Goal: Navigation & Orientation: Find specific page/section

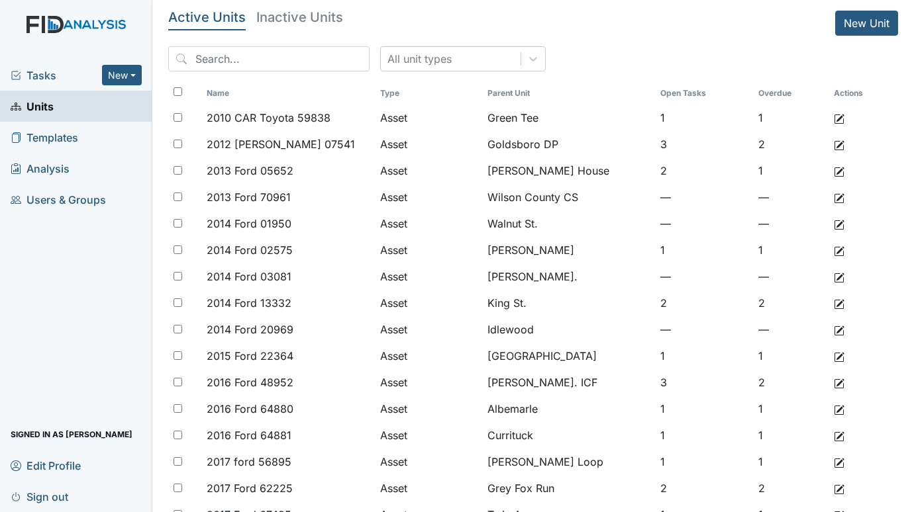
click at [38, 77] on span "Tasks" at bounding box center [56, 76] width 91 height 16
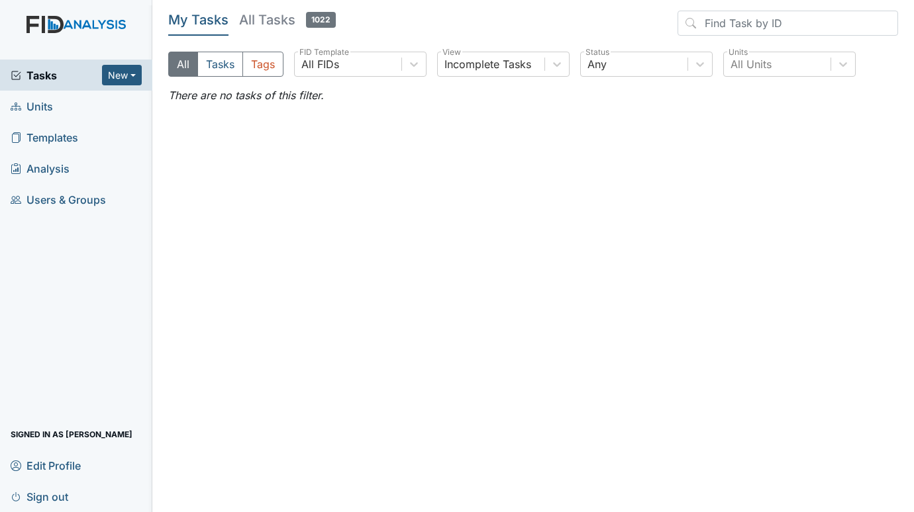
click at [44, 104] on span "Units" at bounding box center [32, 106] width 42 height 21
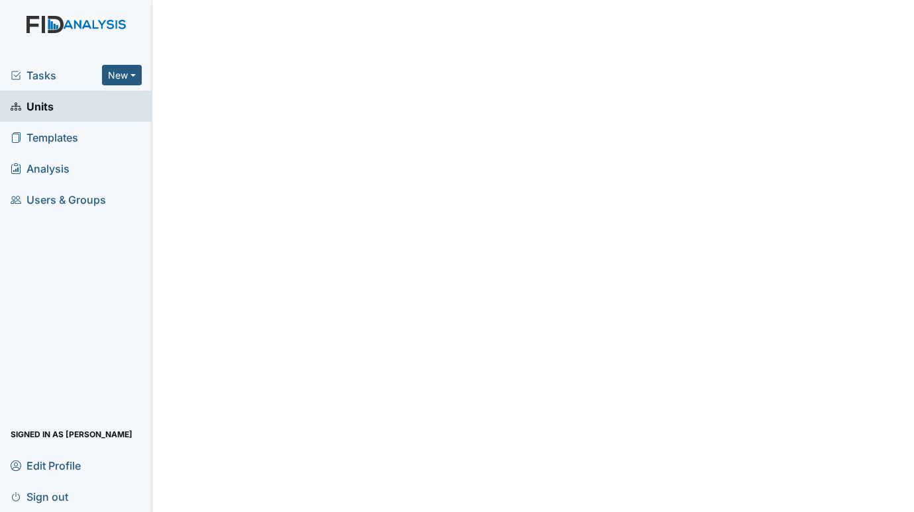
click at [48, 73] on span "Tasks" at bounding box center [56, 76] width 91 height 16
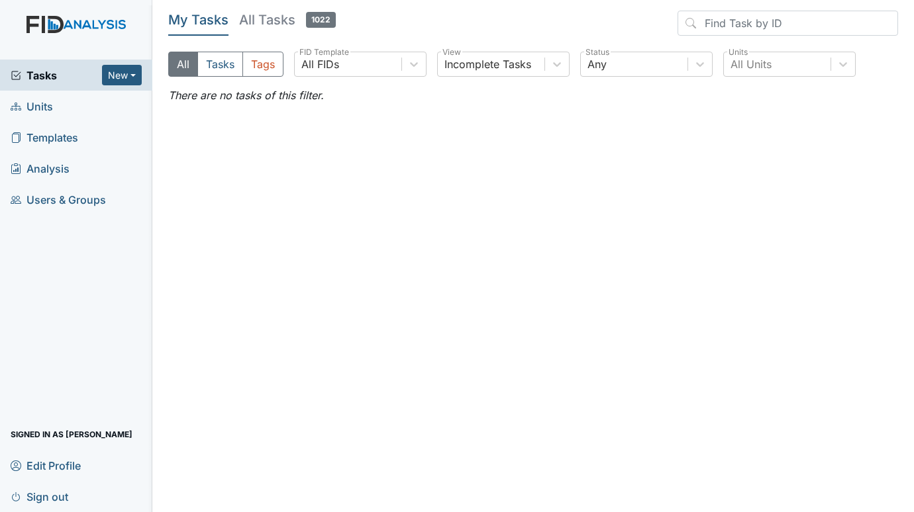
click at [49, 107] on span "Units" at bounding box center [32, 106] width 42 height 21
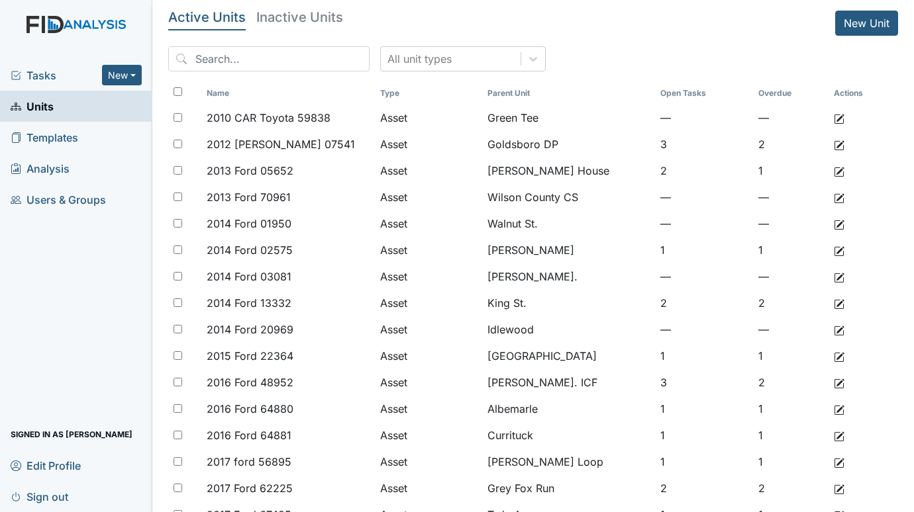
click at [46, 71] on span "Tasks" at bounding box center [56, 76] width 91 height 16
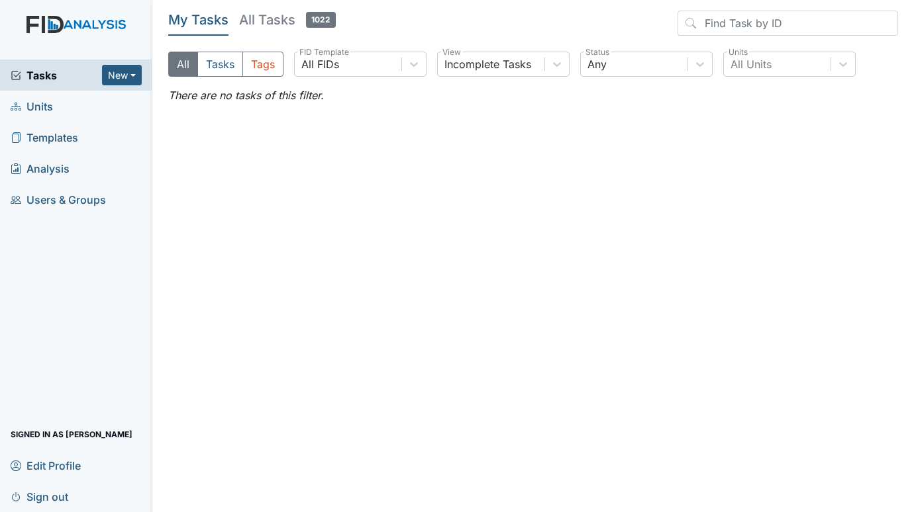
click at [40, 109] on span "Units" at bounding box center [32, 106] width 42 height 21
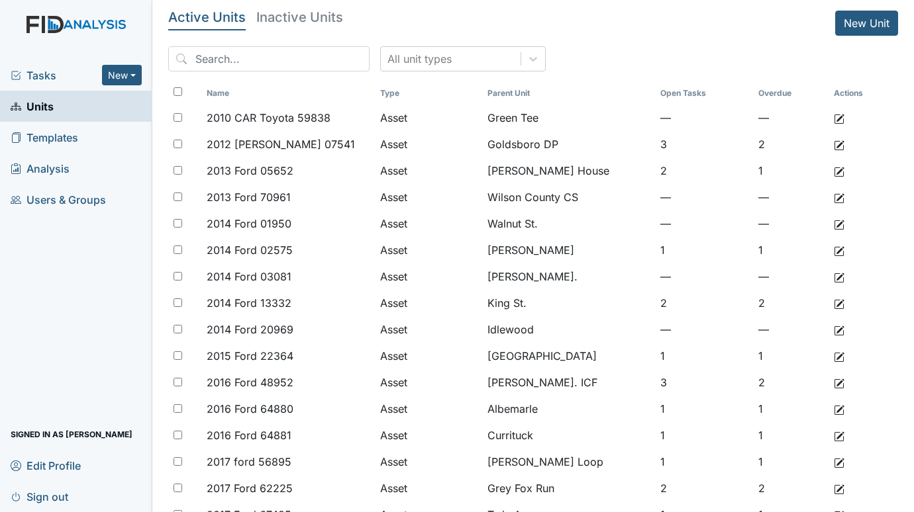
click at [47, 77] on span "Tasks" at bounding box center [56, 76] width 91 height 16
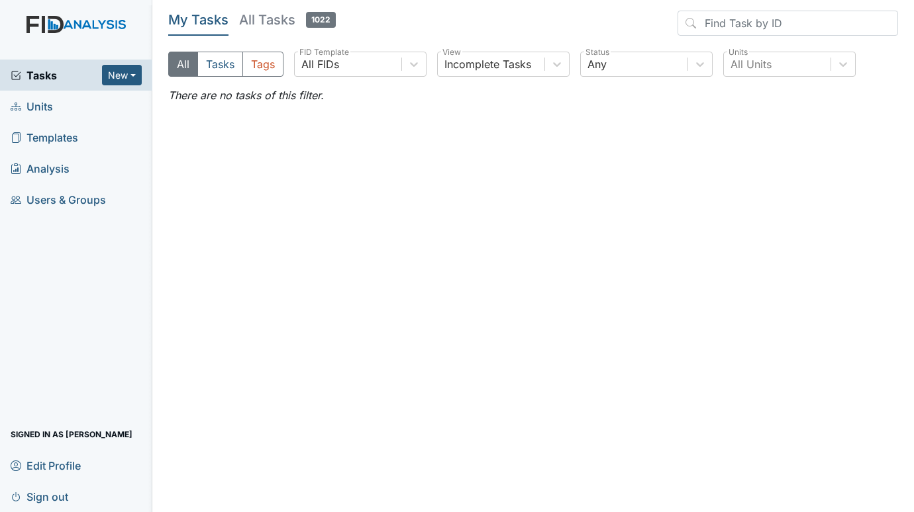
click at [38, 108] on span "Units" at bounding box center [32, 106] width 42 height 21
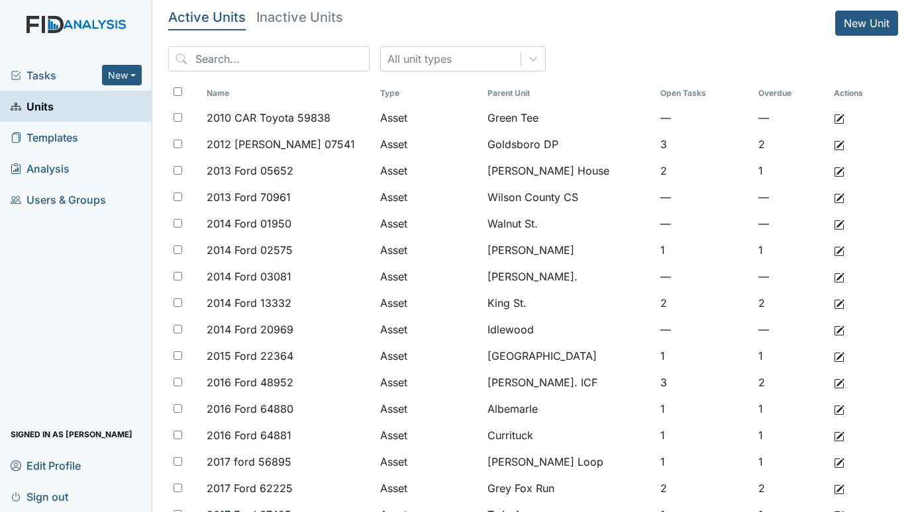
click at [20, 68] on span "Tasks" at bounding box center [56, 76] width 91 height 16
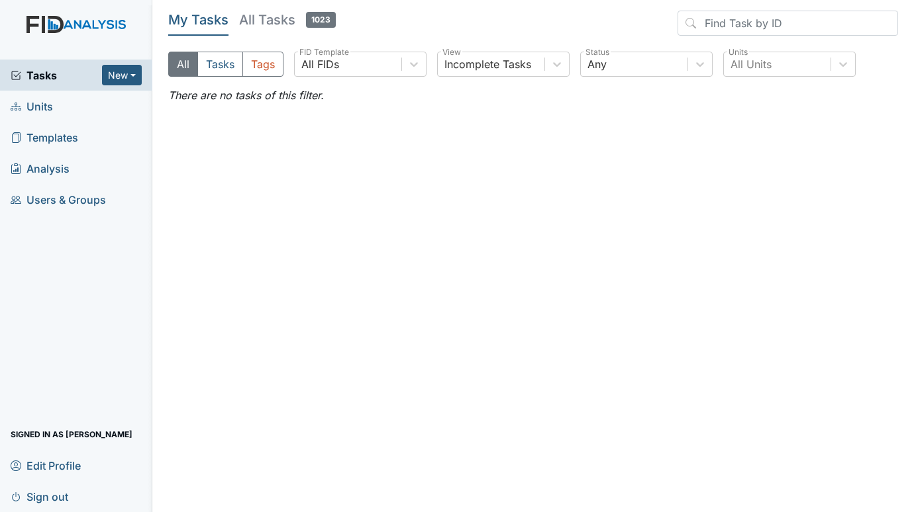
click at [38, 103] on span "Units" at bounding box center [32, 106] width 42 height 21
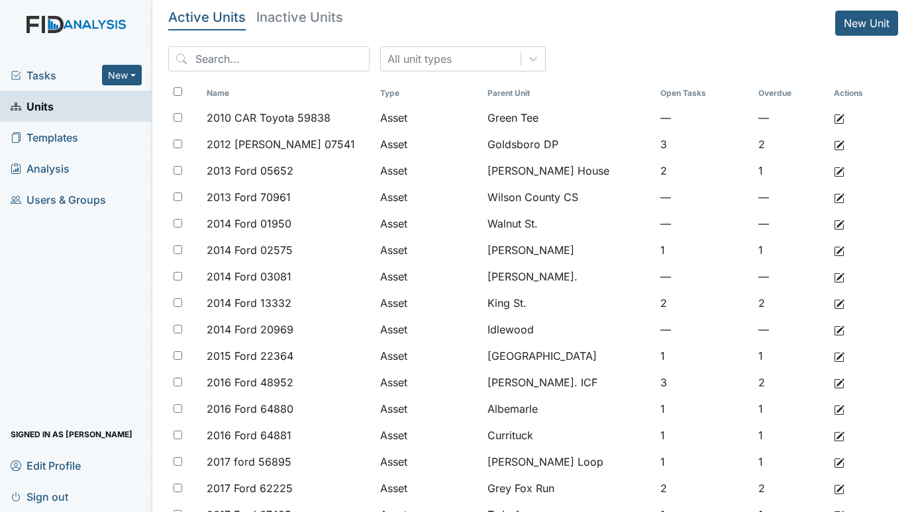
click at [55, 70] on span "Tasks" at bounding box center [56, 76] width 91 height 16
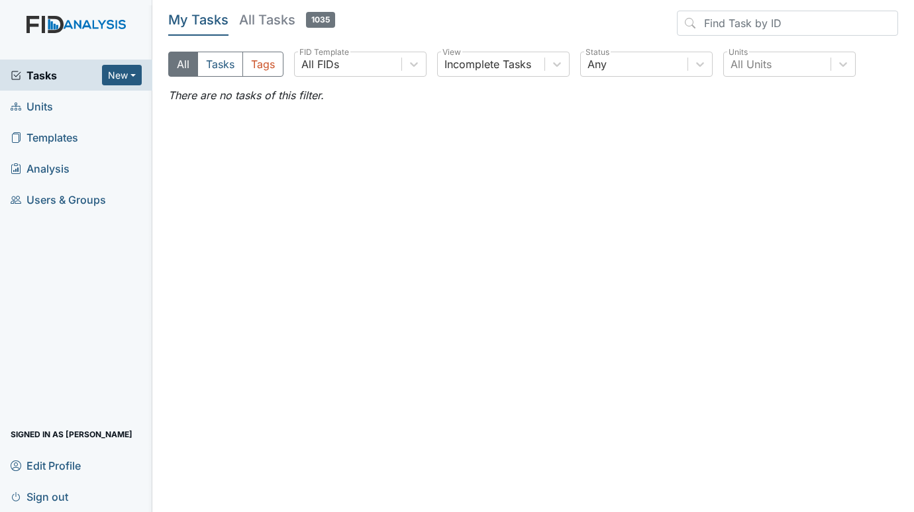
click at [55, 103] on link "Units" at bounding box center [76, 106] width 152 height 31
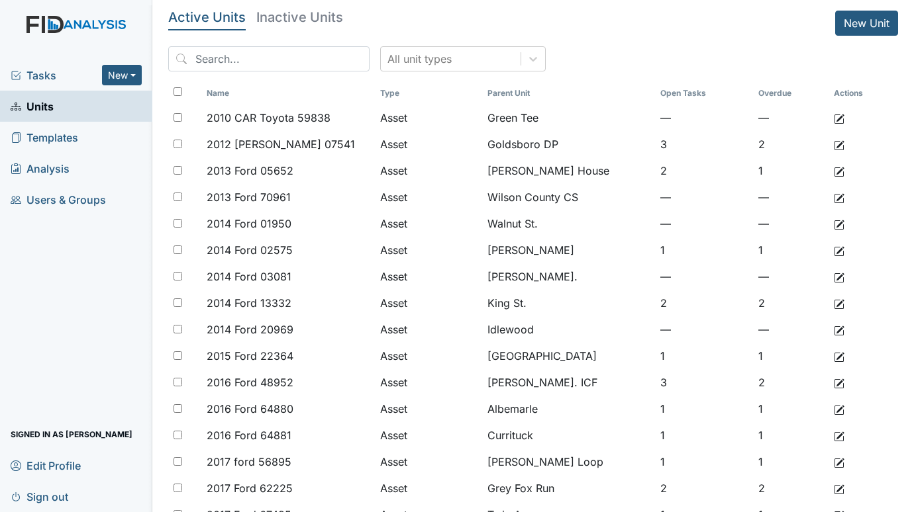
click at [50, 72] on span "Tasks" at bounding box center [56, 76] width 91 height 16
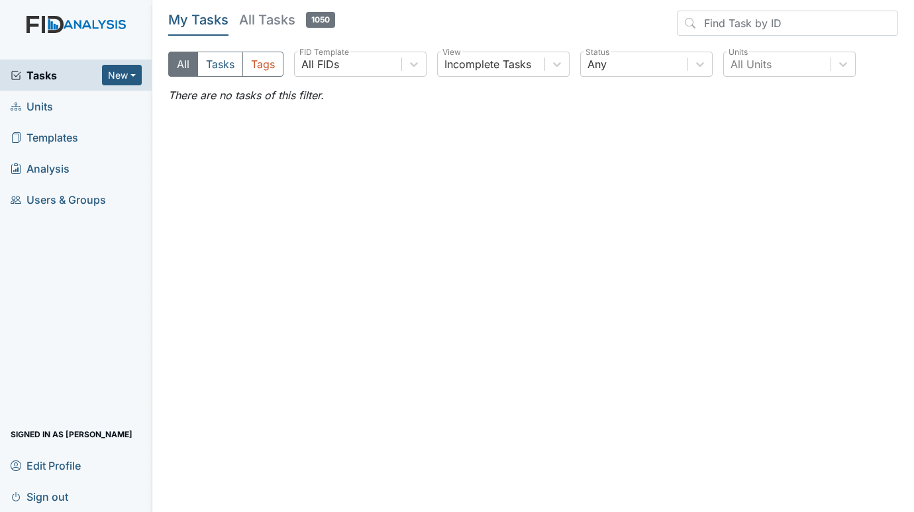
click at [54, 99] on link "Units" at bounding box center [76, 106] width 152 height 31
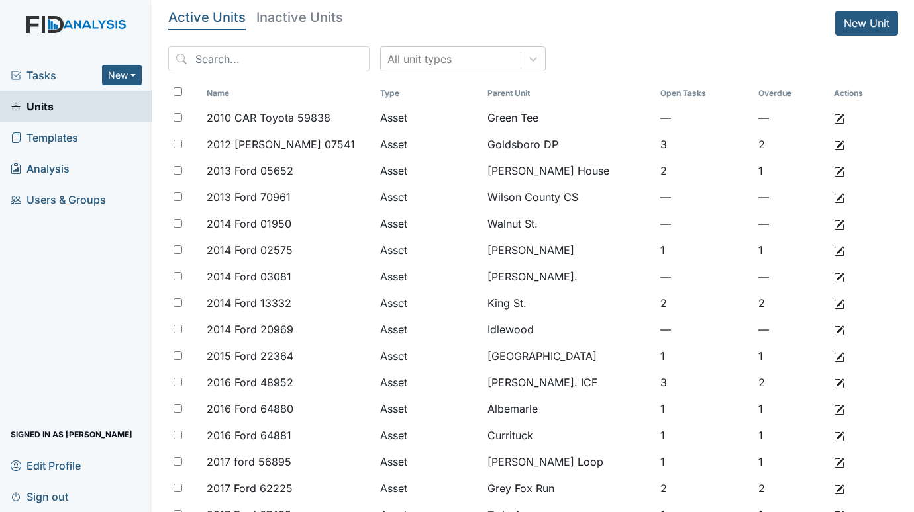
click at [46, 75] on span "Tasks" at bounding box center [56, 76] width 91 height 16
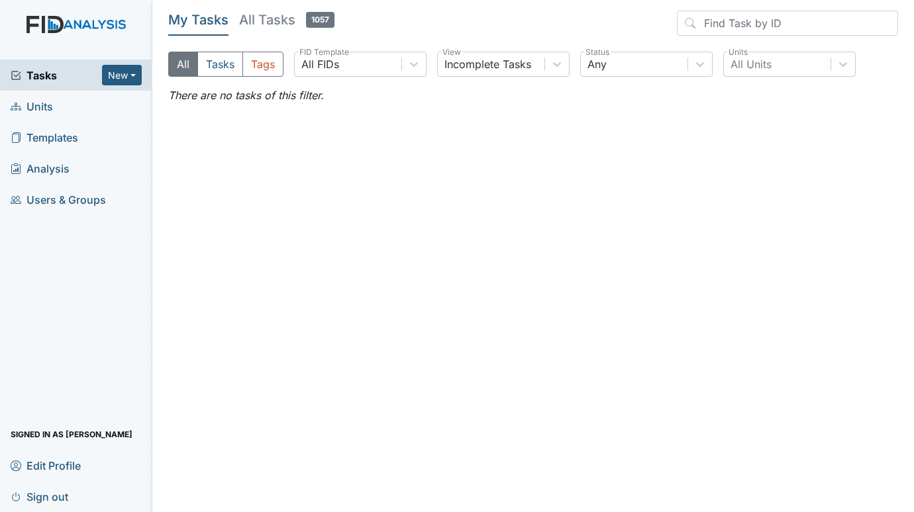
click at [41, 114] on span "Units" at bounding box center [32, 106] width 42 height 21
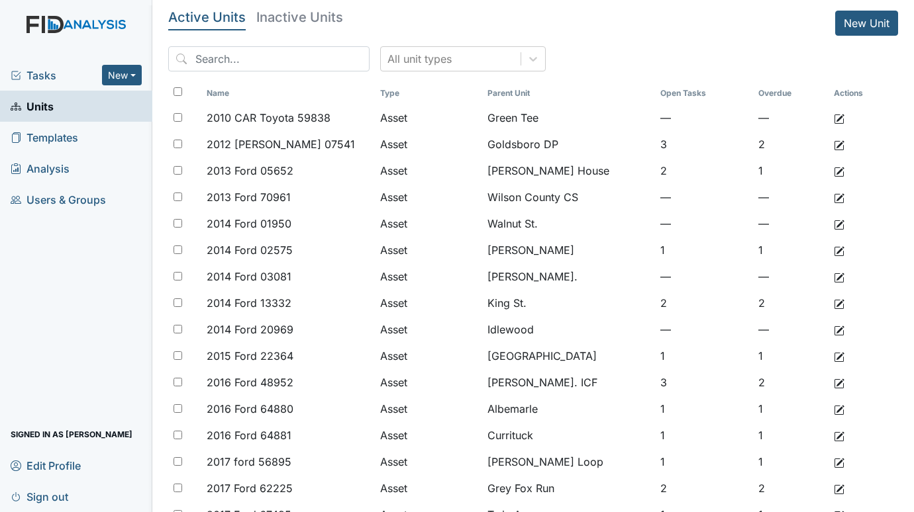
click at [40, 74] on span "Tasks" at bounding box center [56, 76] width 91 height 16
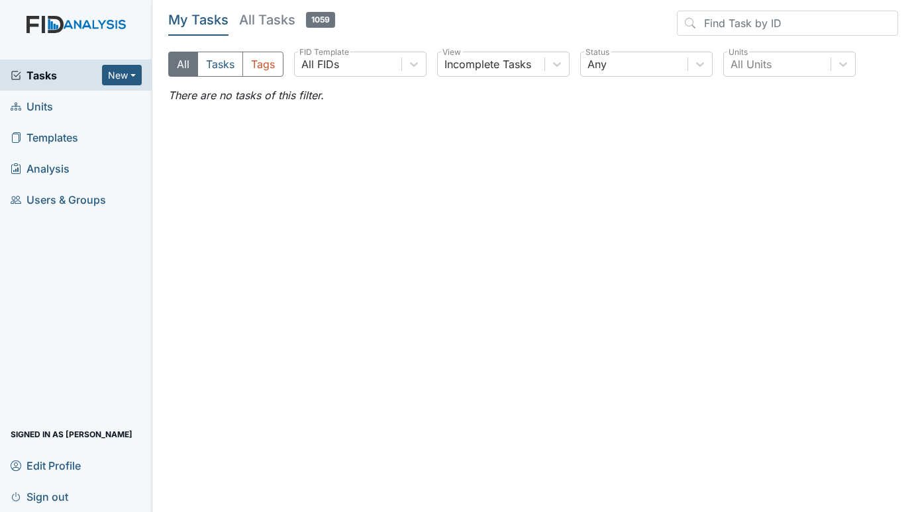
click at [36, 107] on span "Units" at bounding box center [32, 106] width 42 height 21
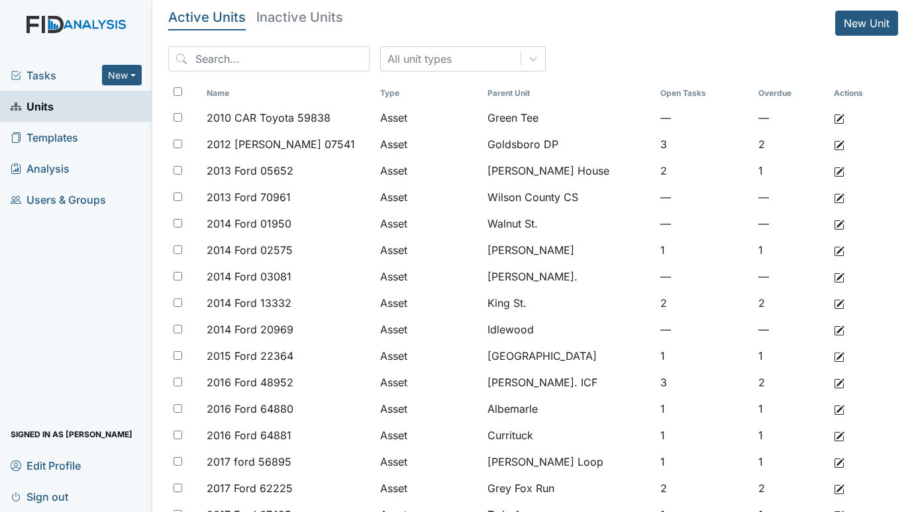
click at [48, 70] on span "Tasks" at bounding box center [56, 76] width 91 height 16
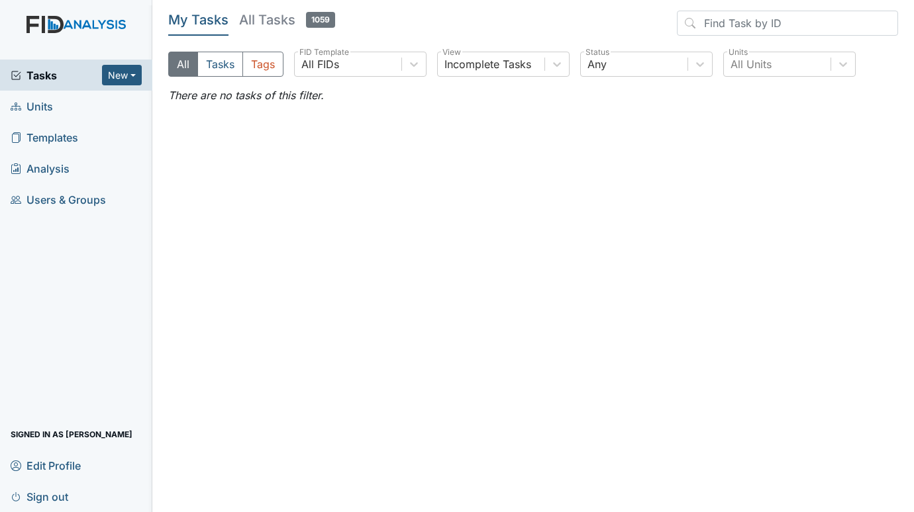
click at [48, 104] on span "Units" at bounding box center [32, 106] width 42 height 21
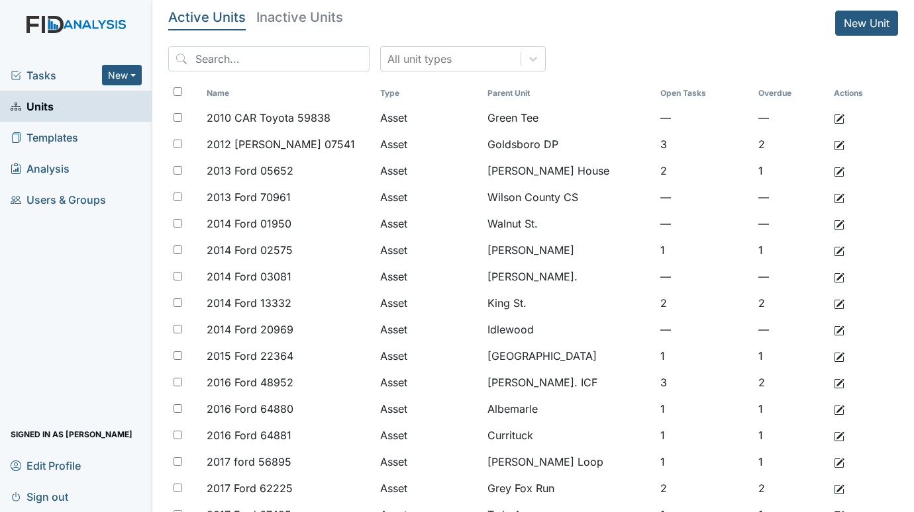
click at [43, 73] on span "Tasks" at bounding box center [56, 76] width 91 height 16
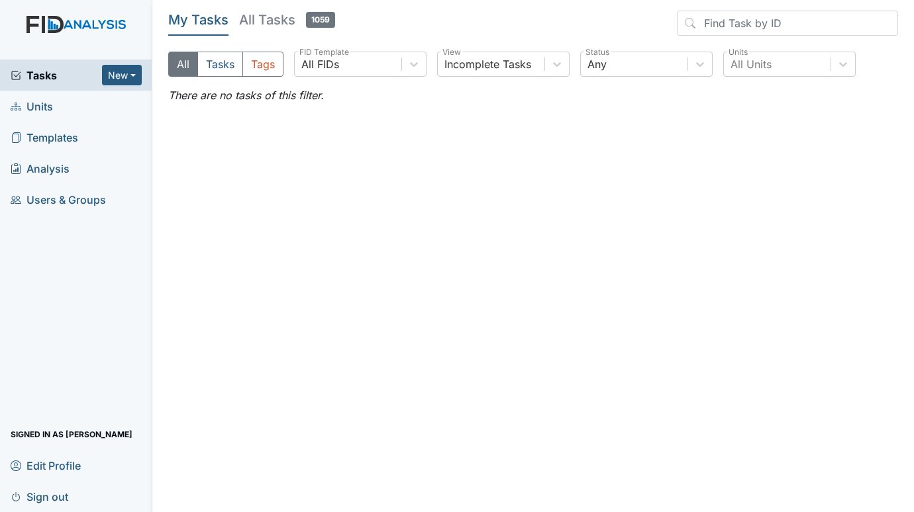
click at [41, 109] on span "Units" at bounding box center [32, 106] width 42 height 21
